Goal: Use online tool/utility

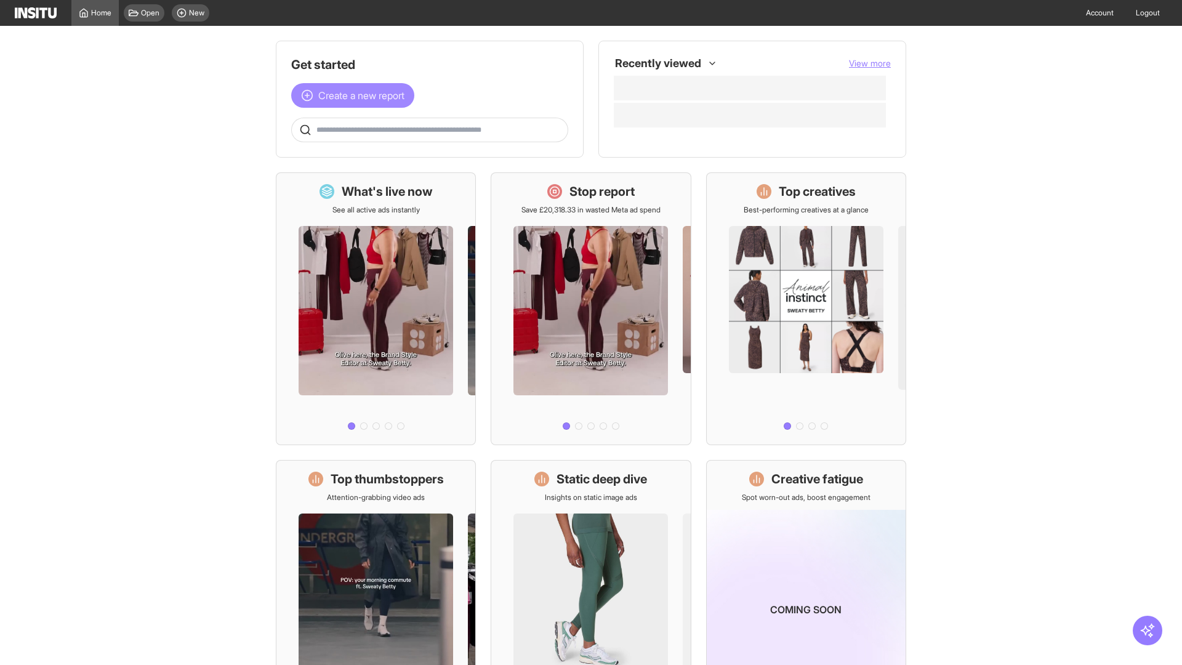
click at [356, 95] on span "Create a new report" at bounding box center [361, 95] width 86 height 15
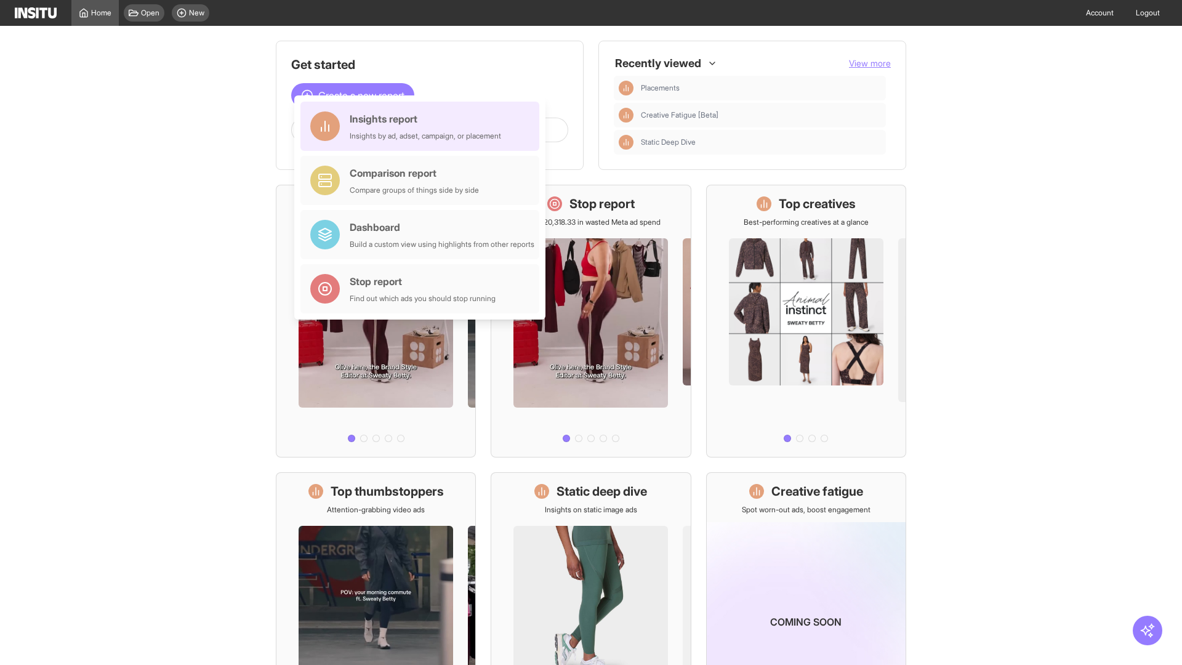
click at [423, 126] on div "Insights report Insights by ad, adset, campaign, or placement" at bounding box center [425, 126] width 151 height 30
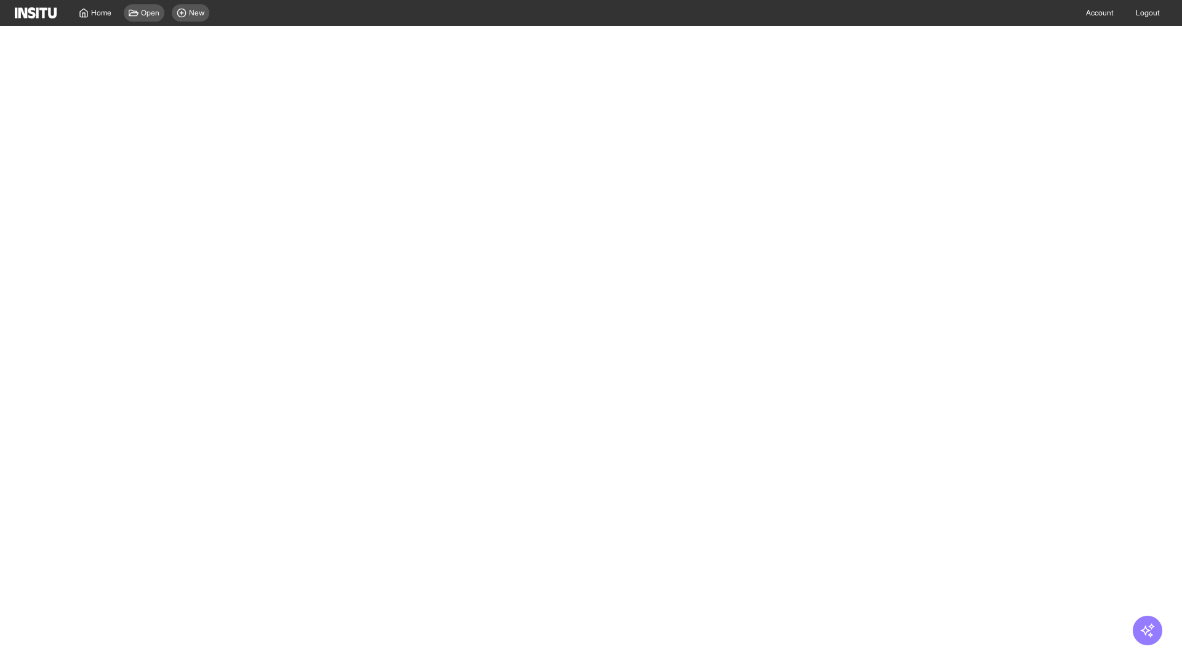
select select "**"
